Goal: Register for event/course: Sign up to attend an event or enroll in a course

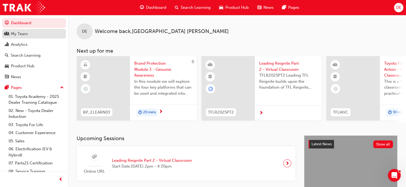
click at [13, 37] on div "My Team" at bounding box center [19, 34] width 17 height 6
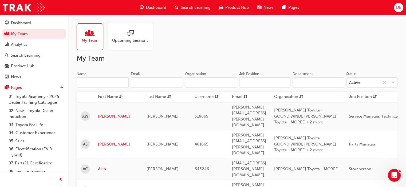
click at [93, 86] on input "Name" at bounding box center [103, 83] width 52 height 10
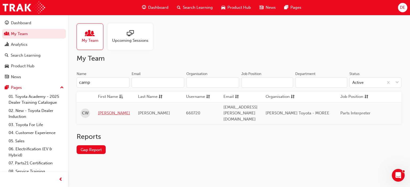
type input "camp"
click at [105, 110] on link "[PERSON_NAME]" at bounding box center [114, 113] width 32 height 6
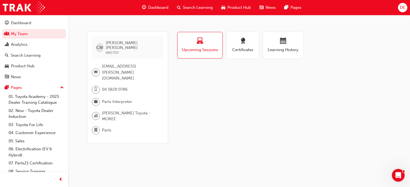
click at [190, 50] on span "Upcoming Sessions" at bounding box center [199, 50] width 37 height 6
click at [16, 33] on link "My Team" at bounding box center [34, 34] width 64 height 10
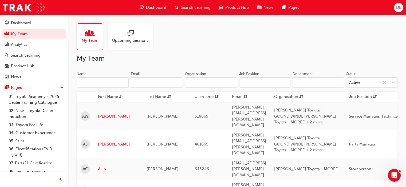
click at [100, 83] on input "Name" at bounding box center [103, 83] width 52 height 10
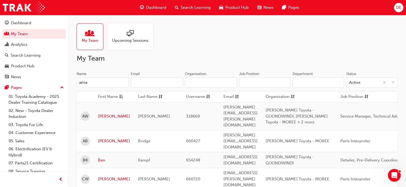
type input "aman"
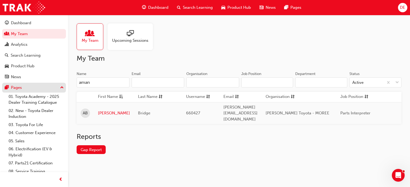
drag, startPoint x: 100, startPoint y: 83, endPoint x: 52, endPoint y: 86, distance: 47.8
click at [52, 86] on div "Dashboard My Team Analytics Search Learning Product Hub News Pages Pages 01. To…" at bounding box center [205, 93] width 410 height 187
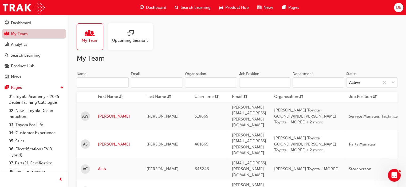
click at [27, 33] on link "My Team" at bounding box center [34, 34] width 64 height 10
click at [191, 8] on span "Search Learning" at bounding box center [196, 8] width 30 height 6
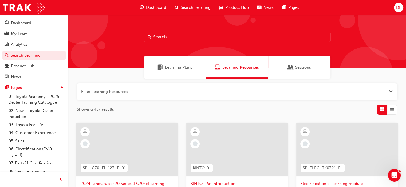
click at [170, 37] on input "text" at bounding box center [236, 37] width 187 height 10
click at [178, 38] on input "text" at bounding box center [236, 37] width 187 height 10
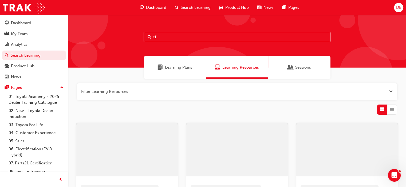
type input "t"
type input "TFLIAVC"
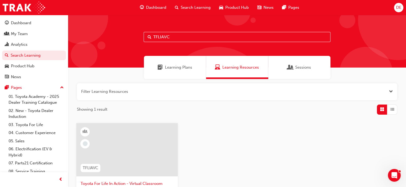
click at [143, 140] on div at bounding box center [126, 149] width 101 height 53
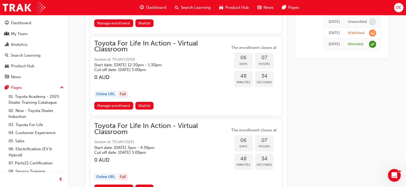
scroll to position [1557, 0]
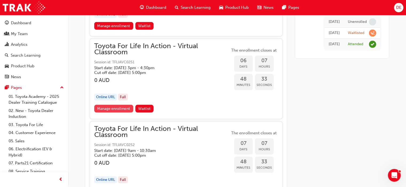
click at [122, 105] on link "Manage enrollment" at bounding box center [113, 109] width 39 height 8
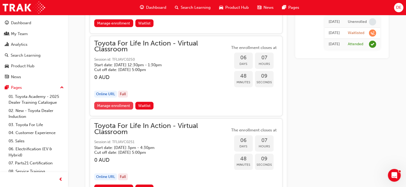
click at [114, 102] on link "Manage enrollment" at bounding box center [113, 106] width 39 height 8
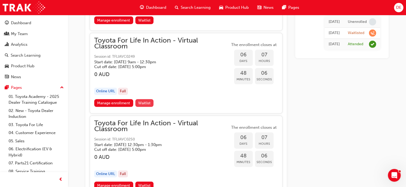
scroll to position [1317, 0]
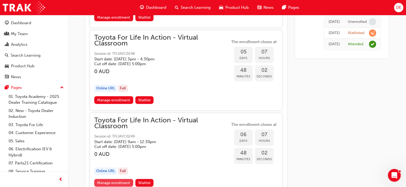
click at [115, 179] on link "Manage enrollment" at bounding box center [113, 183] width 39 height 8
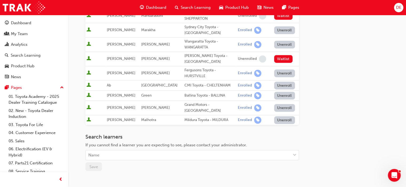
scroll to position [279, 0]
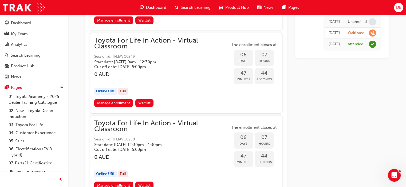
scroll to position [1477, 0]
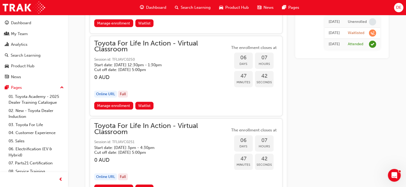
click at [114, 185] on link "Manage enrollment" at bounding box center [113, 189] width 39 height 8
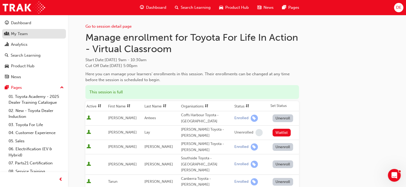
click at [5, 30] on link "My Team" at bounding box center [34, 34] width 64 height 10
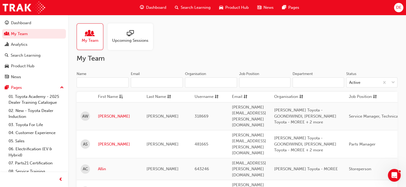
click at [95, 82] on input "Name" at bounding box center [103, 83] width 52 height 10
click at [96, 82] on input "Name" at bounding box center [103, 83] width 52 height 10
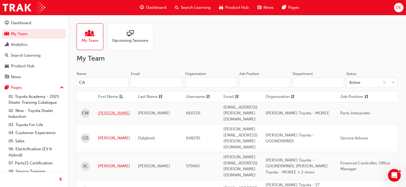
type input "CA"
click at [110, 110] on link "[PERSON_NAME]" at bounding box center [114, 113] width 32 height 6
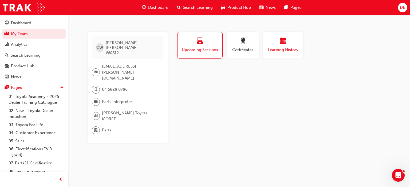
click at [286, 54] on button "Learning History" at bounding box center [283, 45] width 40 height 27
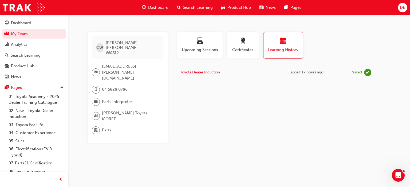
click at [159, 9] on span "Dashboard" at bounding box center [158, 8] width 20 height 6
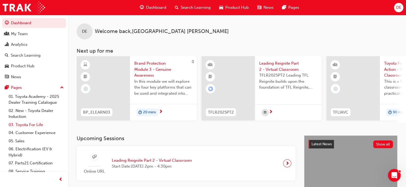
click at [34, 125] on link "03. Toyota For Life" at bounding box center [35, 125] width 59 height 8
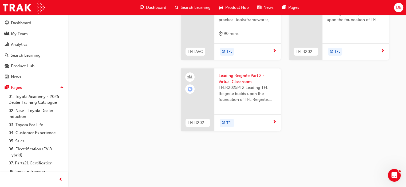
scroll to position [622, 0]
click at [195, 60] on div at bounding box center [197, 24] width 33 height 71
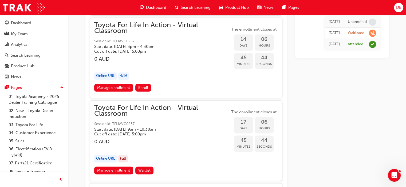
scroll to position [2742, 0]
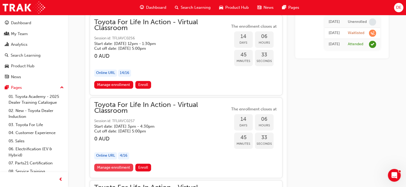
click at [113, 164] on link "Manage enrollment" at bounding box center [113, 168] width 39 height 8
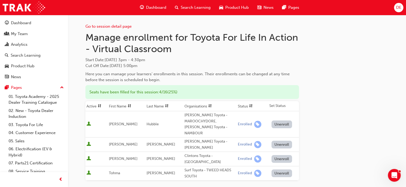
scroll to position [80, 0]
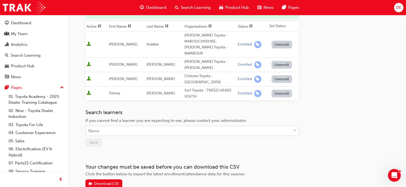
drag, startPoint x: 107, startPoint y: 120, endPoint x: 108, endPoint y: 123, distance: 2.7
click at [107, 127] on div "Name" at bounding box center [188, 131] width 205 height 9
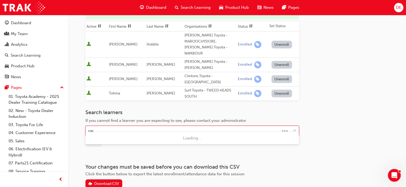
type input "camp"
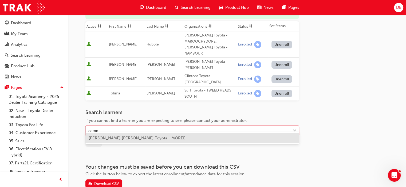
click at [145, 139] on span "[PERSON_NAME] [PERSON_NAME] Toyota - MOREE" at bounding box center [137, 138] width 97 height 5
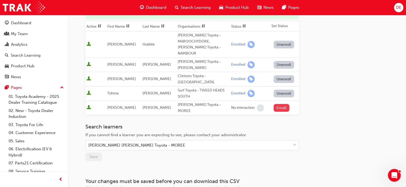
click at [281, 104] on button "Enroll" at bounding box center [281, 108] width 16 height 8
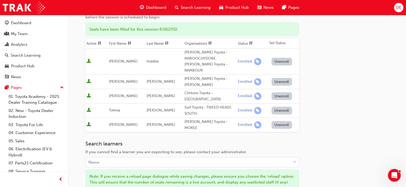
scroll to position [0, 0]
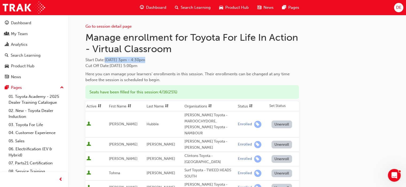
drag, startPoint x: 169, startPoint y: 56, endPoint x: 107, endPoint y: 60, distance: 62.8
click at [107, 60] on div "Manage enrollment for Toyota For Life In Action - Virtual Classroom Start Date …" at bounding box center [191, 57] width 213 height 51
copy span "[DATE] 3pm - 4:30pm"
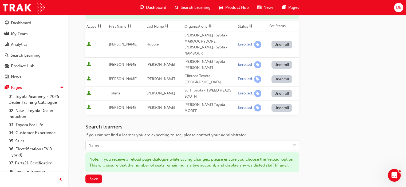
click at [302, 113] on div "Go to session detail page Manage enrollment for Toyota For Life In Action - Vir…" at bounding box center [236, 80] width 303 height 290
click at [367, 81] on div "Go to session detail page Manage enrollment for Toyota For Life In Action - Vir…" at bounding box center [236, 80] width 303 height 290
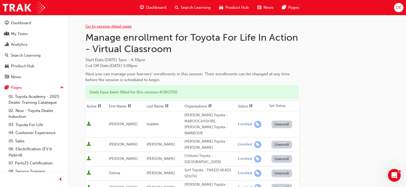
click at [116, 28] on link "Go to session detail page" at bounding box center [108, 26] width 46 height 5
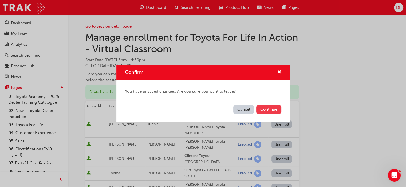
click at [266, 109] on button "Continue" at bounding box center [268, 109] width 25 height 9
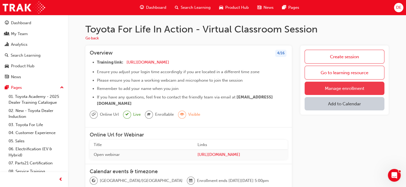
click at [352, 86] on link "Manage enrollment" at bounding box center [344, 88] width 80 height 13
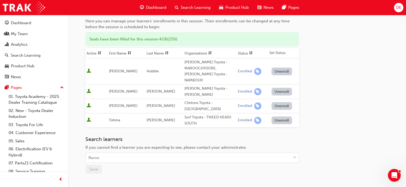
scroll to position [53, 0]
click at [140, 153] on div "Name" at bounding box center [188, 157] width 205 height 9
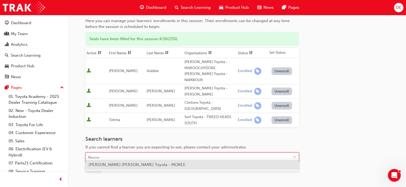
type input "CA"
click at [137, 161] on div "[PERSON_NAME] [PERSON_NAME] Toyota - MOREE" at bounding box center [191, 165] width 213 height 10
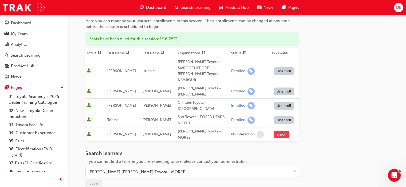
click at [276, 131] on button "Enroll" at bounding box center [281, 135] width 16 height 8
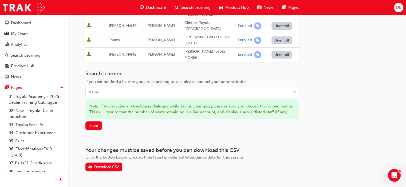
scroll to position [143, 0]
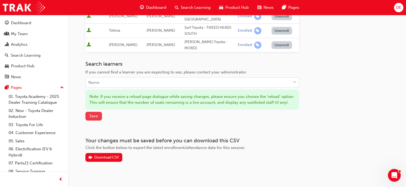
click at [96, 114] on span "Save" at bounding box center [93, 116] width 9 height 5
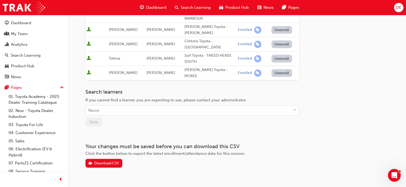
click at [350, 113] on div "Go to session detail page Manage enrollment for Toyota For Life In Action - Vir…" at bounding box center [236, 34] width 303 height 268
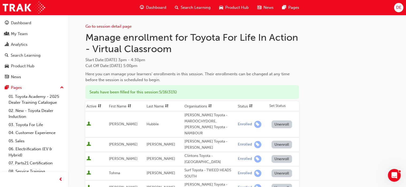
scroll to position [80, 0]
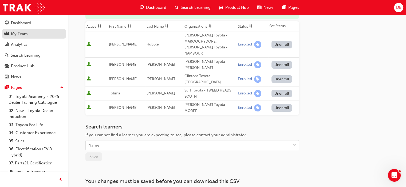
click at [28, 33] on div "My Team" at bounding box center [34, 34] width 58 height 7
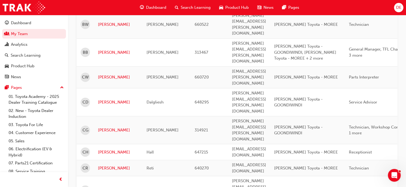
scroll to position [80, 0]
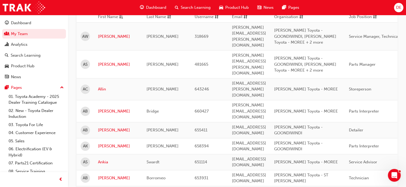
click at [397, 5] on span "DE" at bounding box center [397, 8] width 5 height 6
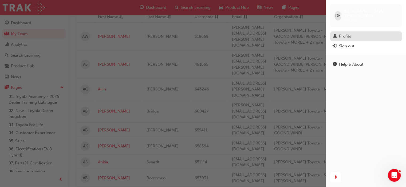
click at [339, 33] on div "Profile" at bounding box center [345, 36] width 12 height 6
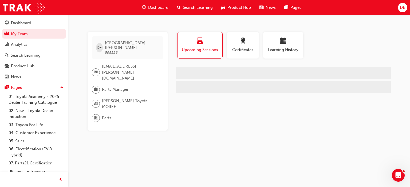
click at [125, 63] on span "[EMAIL_ADDRESS][PERSON_NAME][DOMAIN_NAME]" at bounding box center [130, 72] width 57 height 18
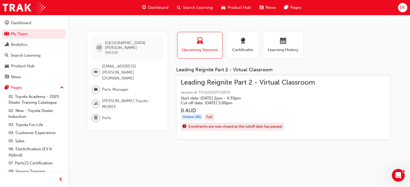
click at [101, 69] on div at bounding box center [97, 73] width 10 height 8
click at [101, 63] on div "[EMAIL_ADDRESS][PERSON_NAME][DOMAIN_NAME]" at bounding box center [125, 72] width 67 height 18
click at [103, 63] on span "[EMAIL_ADDRESS][PERSON_NAME][DOMAIN_NAME]" at bounding box center [130, 72] width 57 height 18
click at [137, 63] on span "[EMAIL_ADDRESS][PERSON_NAME][DOMAIN_NAME]" at bounding box center [130, 72] width 57 height 18
click at [133, 145] on div "DE [PERSON_NAME] 595328 [EMAIL_ADDRESS][PERSON_NAME][DOMAIN_NAME] Parts Manager…" at bounding box center [205, 93] width 410 height 187
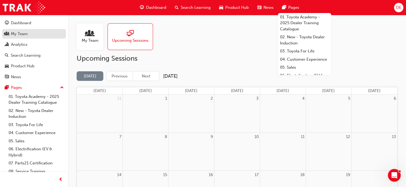
click at [16, 32] on div "My Team" at bounding box center [19, 34] width 17 height 6
